Goal: Check status: Check status

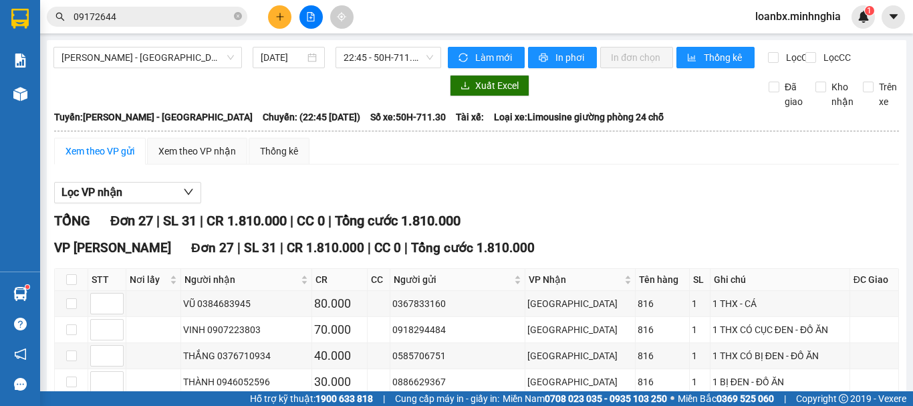
scroll to position [684, 0]
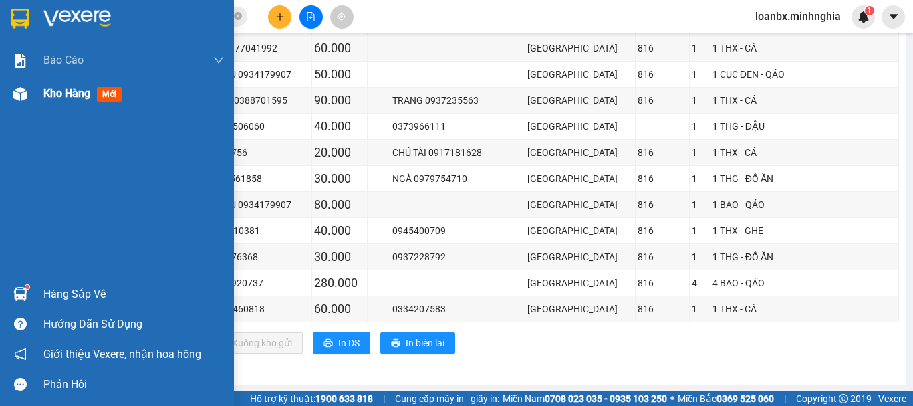
click at [52, 96] on span "Kho hàng" at bounding box center [66, 93] width 47 height 13
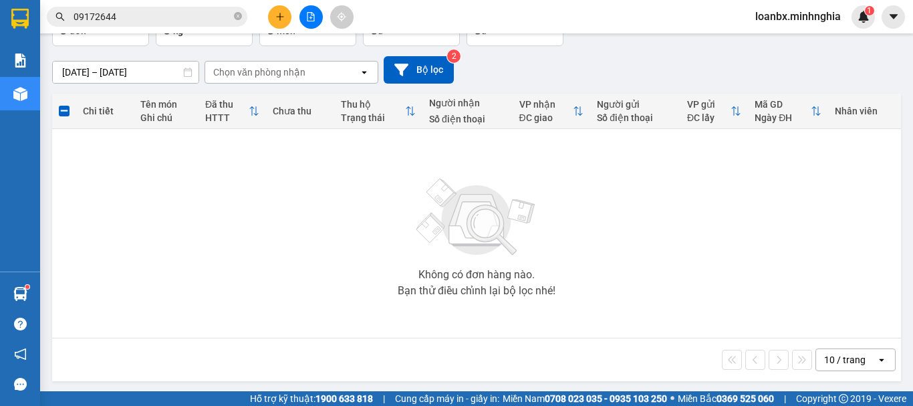
scroll to position [97, 0]
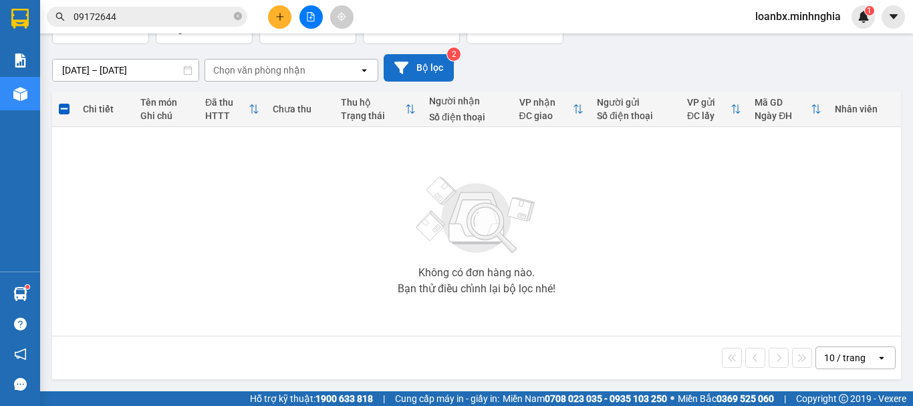
click at [437, 71] on button "Bộ lọc" at bounding box center [419, 67] width 70 height 27
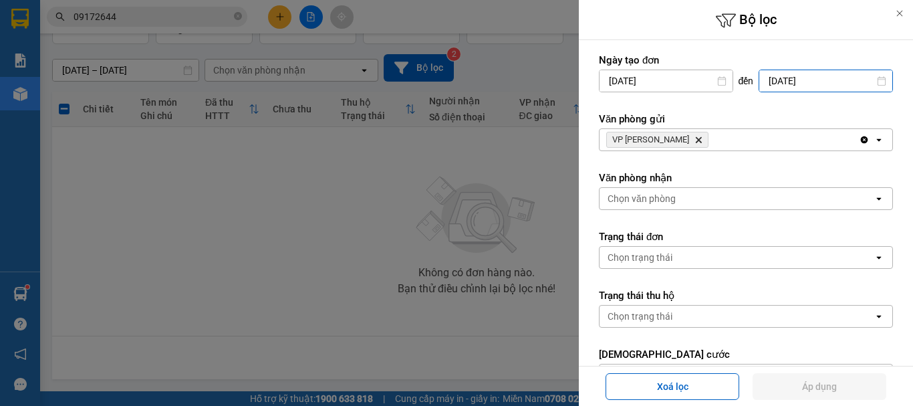
click at [785, 85] on input "[DATE]" at bounding box center [825, 80] width 133 height 21
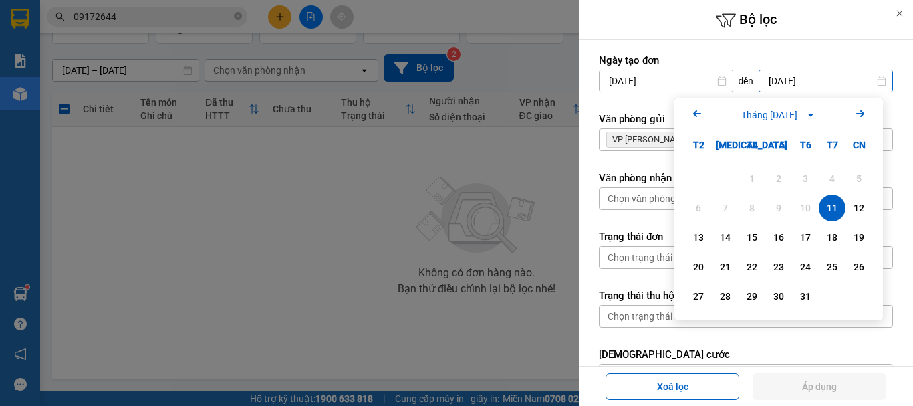
click at [833, 210] on div "11" at bounding box center [832, 208] width 19 height 16
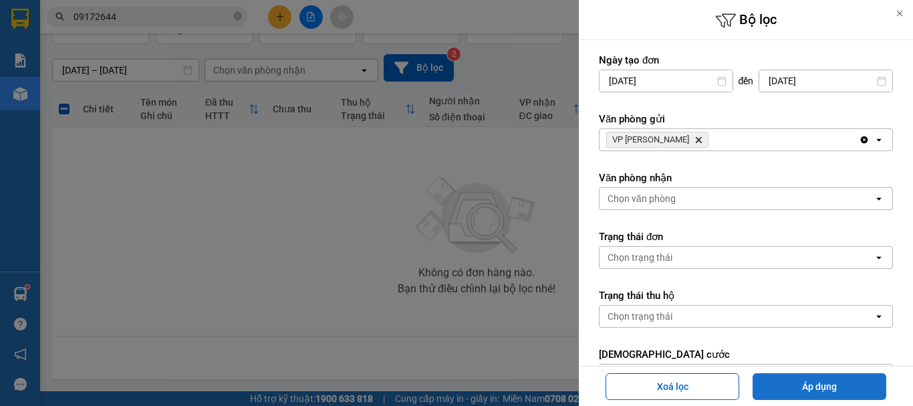
click at [831, 376] on button "Áp dụng" at bounding box center [820, 386] width 134 height 27
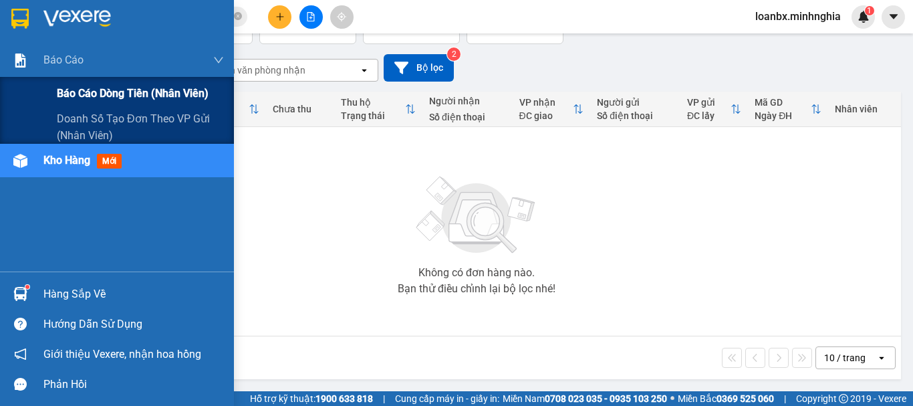
click at [90, 77] on div "Báo cáo Báo cáo dòng tiền (nhân viên) Doanh số tạo đơn theo VP gửi (nhân viên)" at bounding box center [117, 93] width 234 height 100
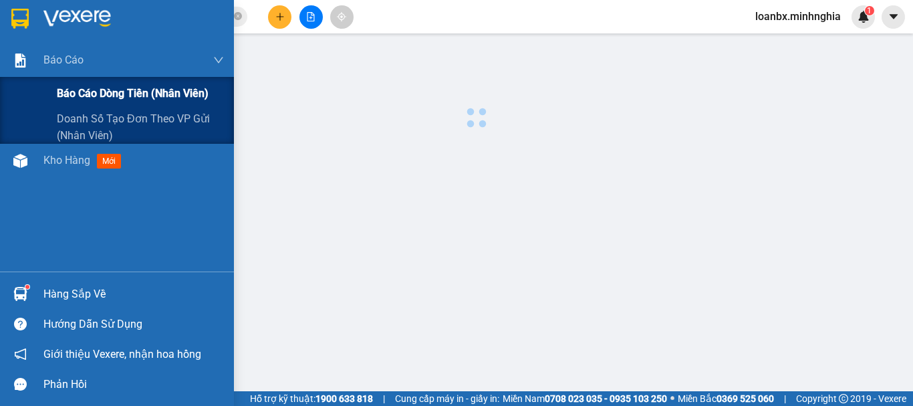
click at [95, 84] on div "Báo cáo dòng tiền (nhân viên)" at bounding box center [140, 93] width 167 height 33
